Goal: Transaction & Acquisition: Purchase product/service

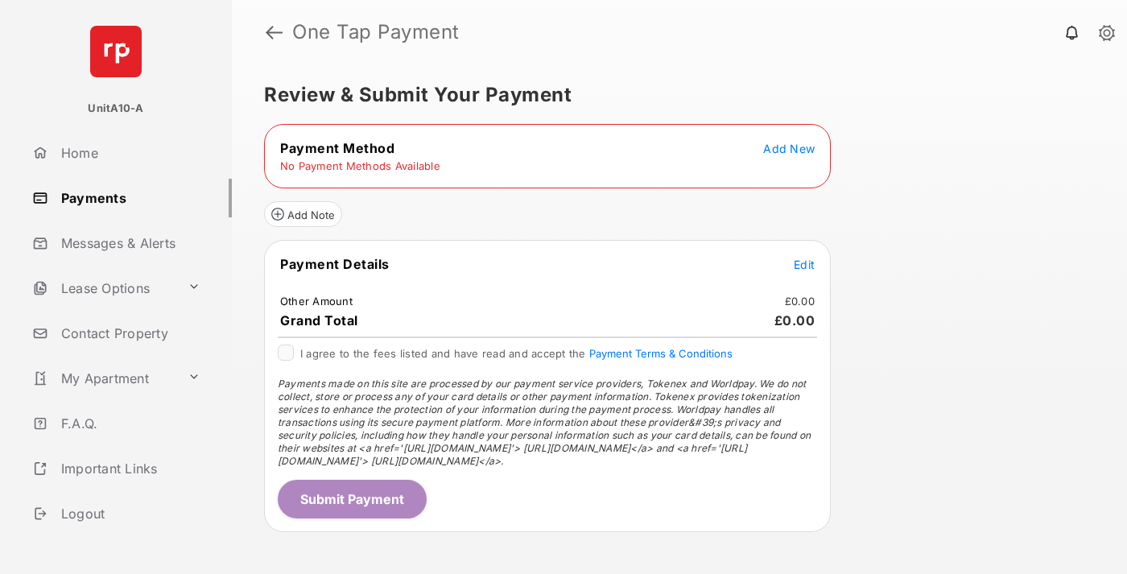
click at [789, 148] on span "Add New" at bounding box center [789, 149] width 52 height 14
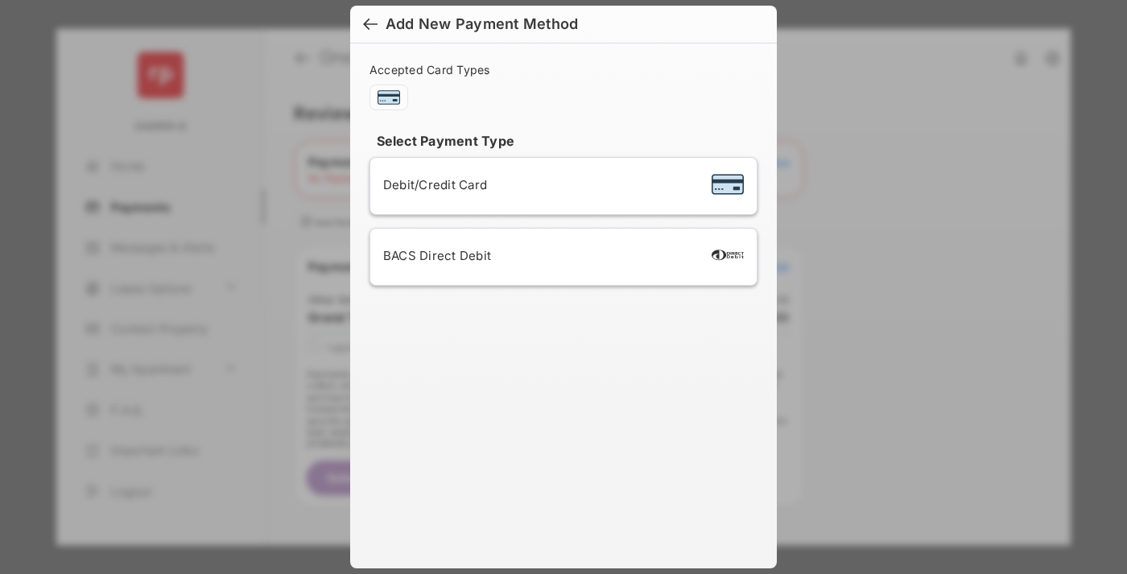
click at [431, 184] on span "Debit/Credit Card" at bounding box center [435, 184] width 104 height 15
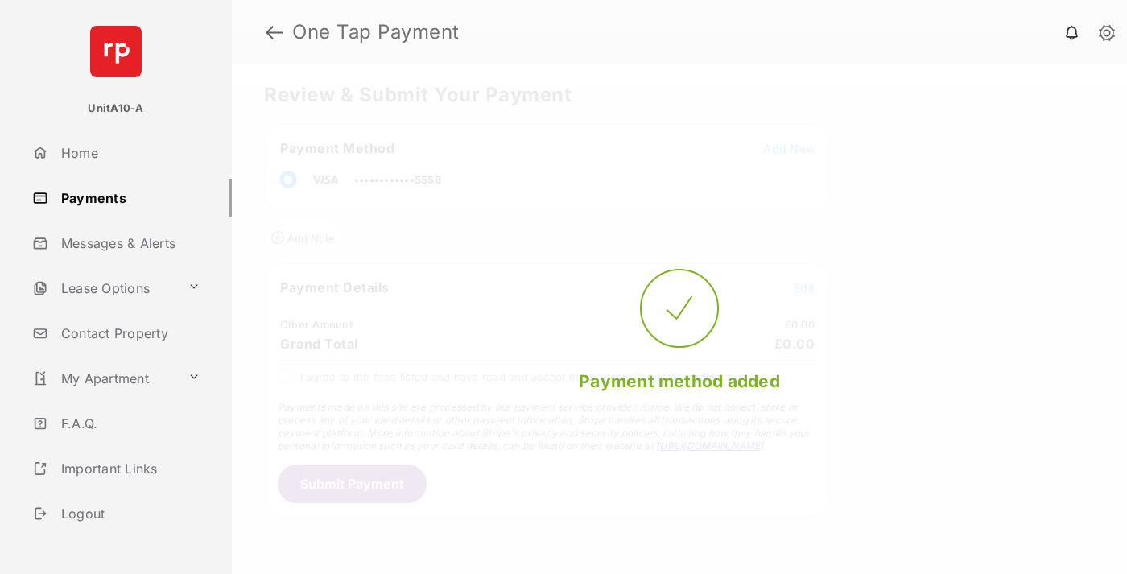
click at [804, 287] on span "Edit" at bounding box center [804, 288] width 21 height 14
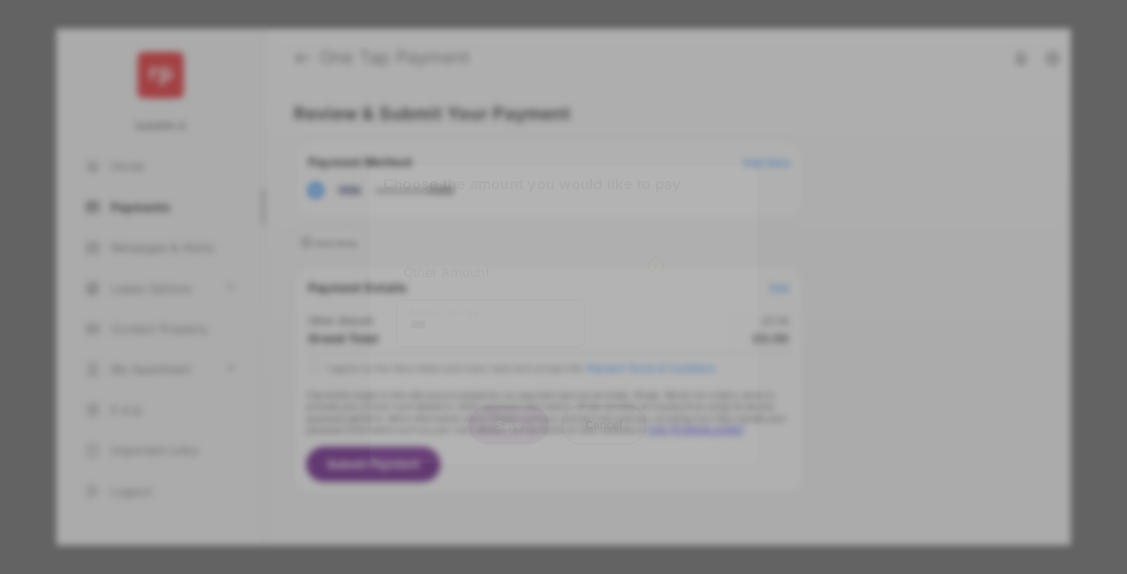
type input "***"
click at [509, 408] on button "Save" at bounding box center [508, 424] width 80 height 39
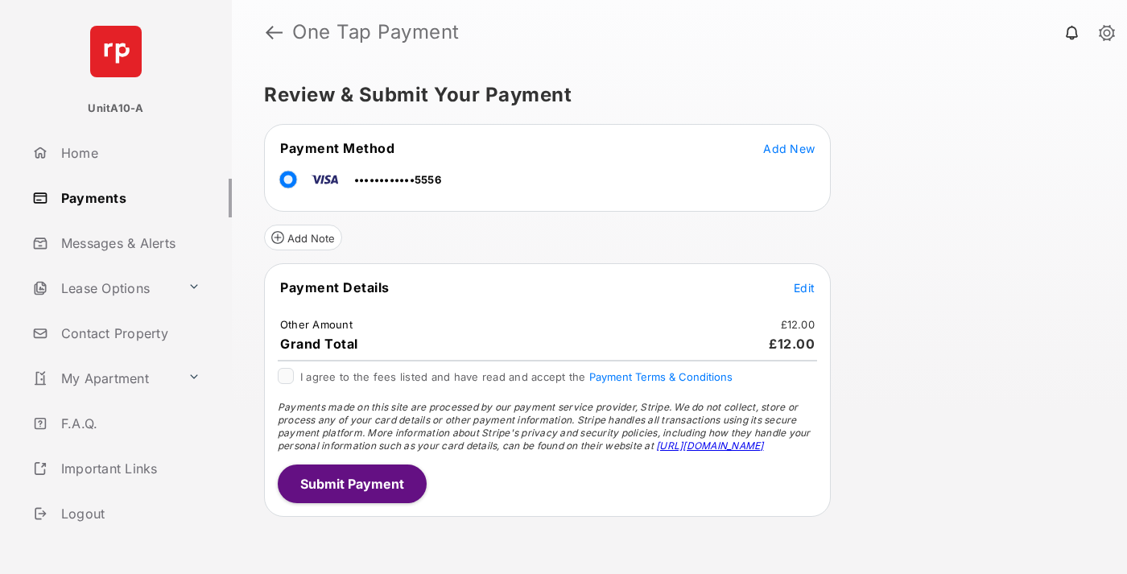
click at [351, 483] on button "Submit Payment" at bounding box center [352, 483] width 149 height 39
